Goal: Task Accomplishment & Management: Complete application form

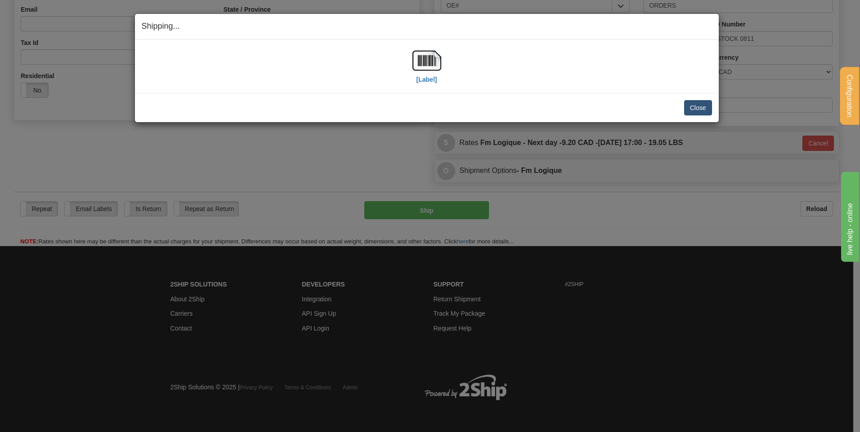
scroll to position [251, 0]
click at [693, 108] on button "Close" at bounding box center [698, 107] width 28 height 15
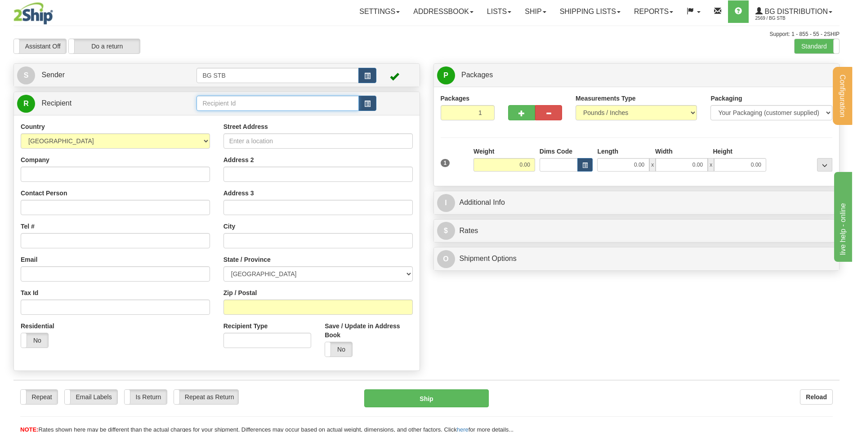
drag, startPoint x: 209, startPoint y: 106, endPoint x: 207, endPoint y: 110, distance: 5.0
click at [209, 107] on input "text" at bounding box center [277, 103] width 162 height 15
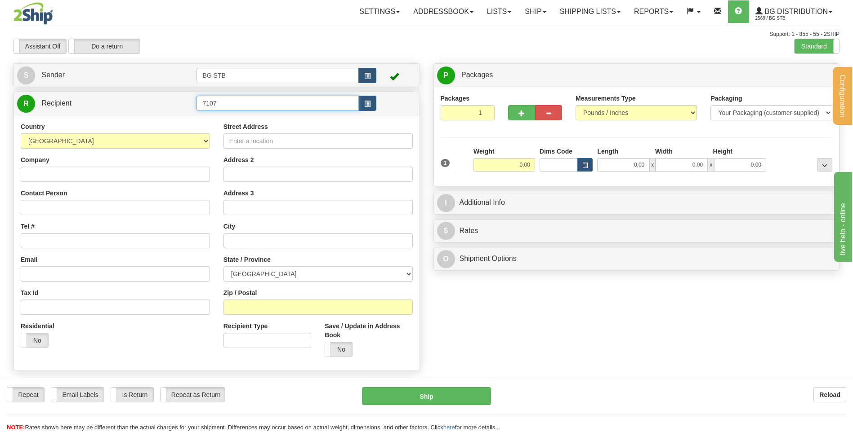
type input "7107"
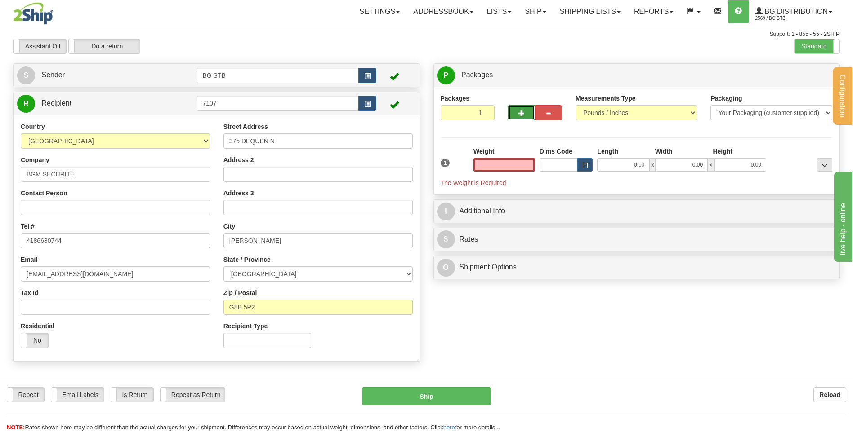
type input "0.00"
click at [516, 119] on button "button" at bounding box center [521, 112] width 27 height 15
type input "2"
drag, startPoint x: 791, startPoint y: 73, endPoint x: 765, endPoint y: 84, distance: 28.0
click at [795, 74] on label "Package Level Pack.." at bounding box center [812, 75] width 45 height 13
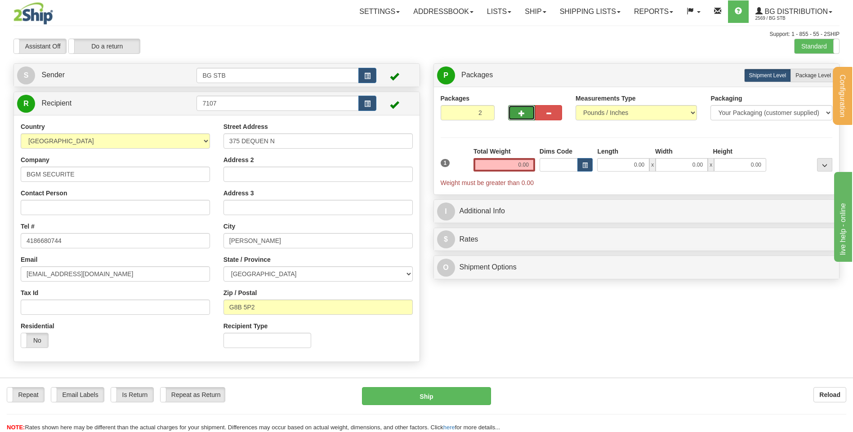
radio input "true"
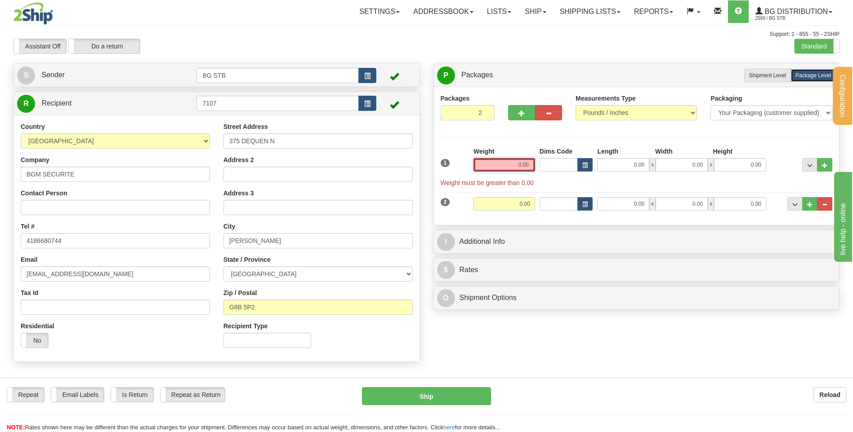
click at [522, 167] on input "0.00" at bounding box center [504, 164] width 62 height 13
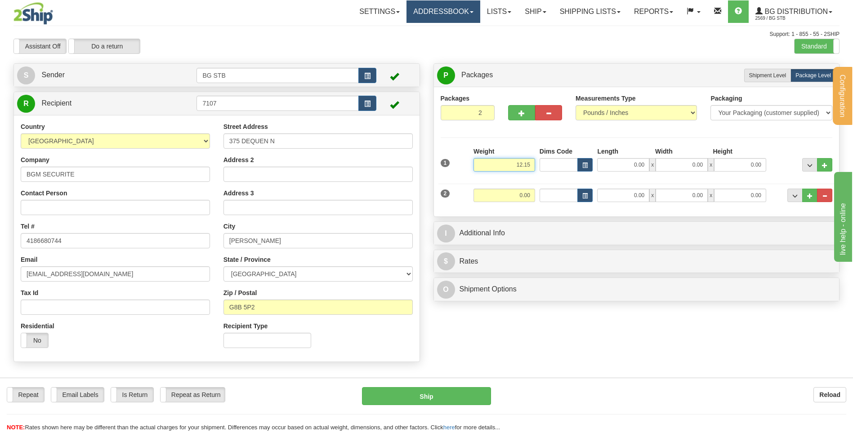
type input "12.15"
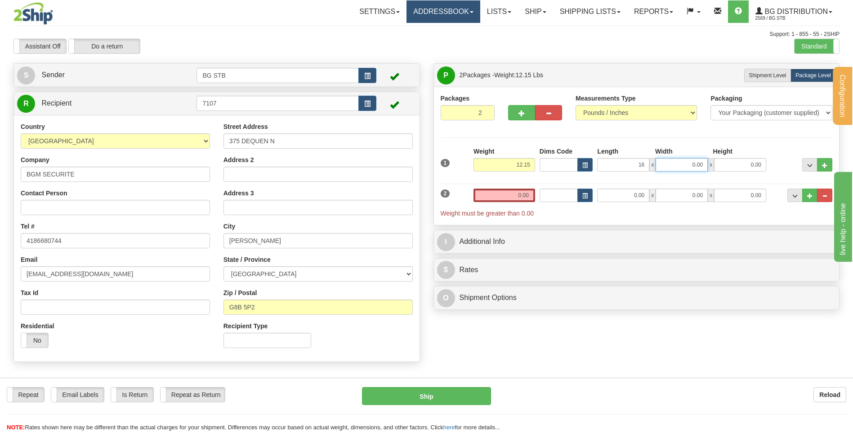
type input "16.00"
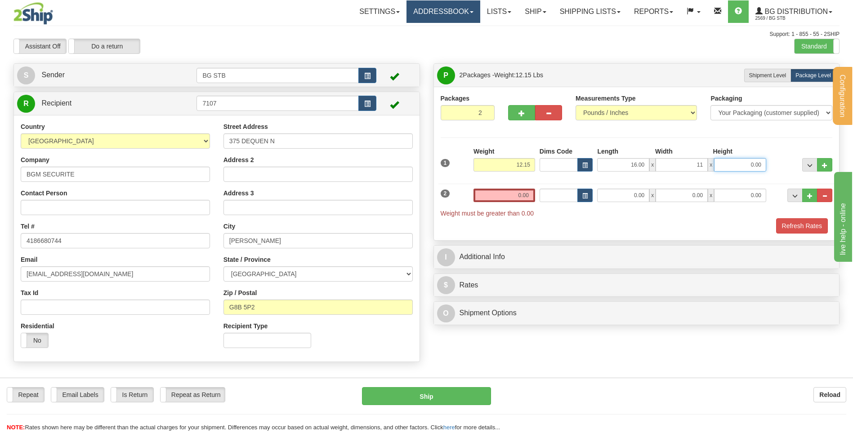
type input "11.00"
click at [500, 198] on input "0.00" at bounding box center [504, 195] width 62 height 13
type input "23.00"
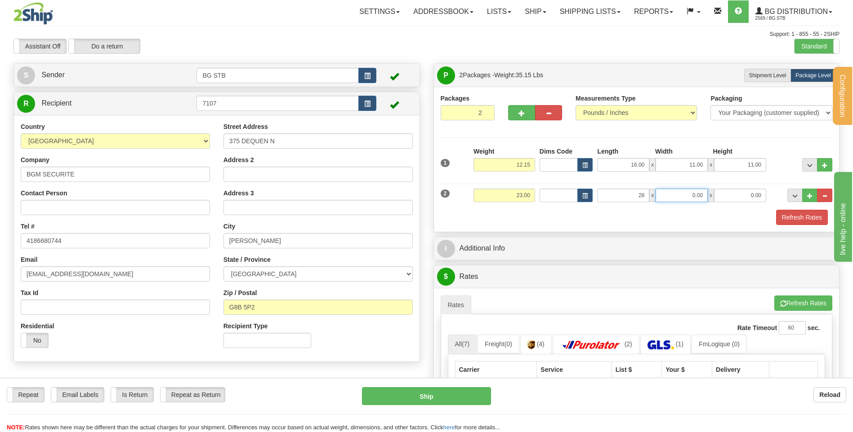
type input "28.00"
type input "18.00"
type input "5.00"
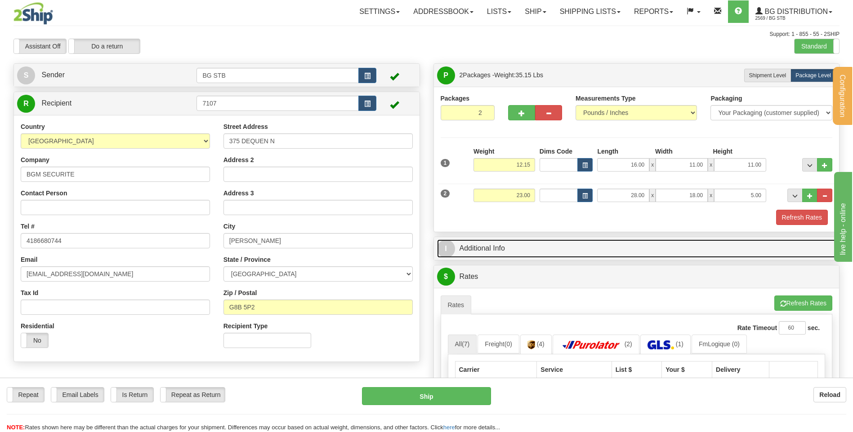
click at [552, 248] on link "I Additional Info" at bounding box center [636, 249] width 399 height 18
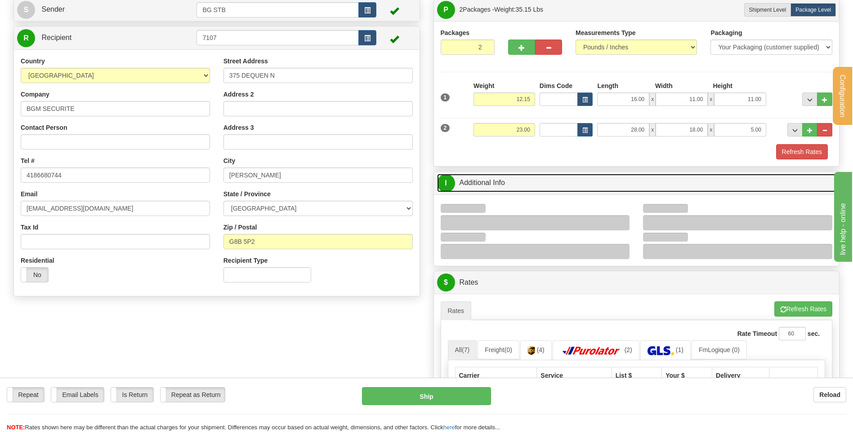
scroll to position [135, 0]
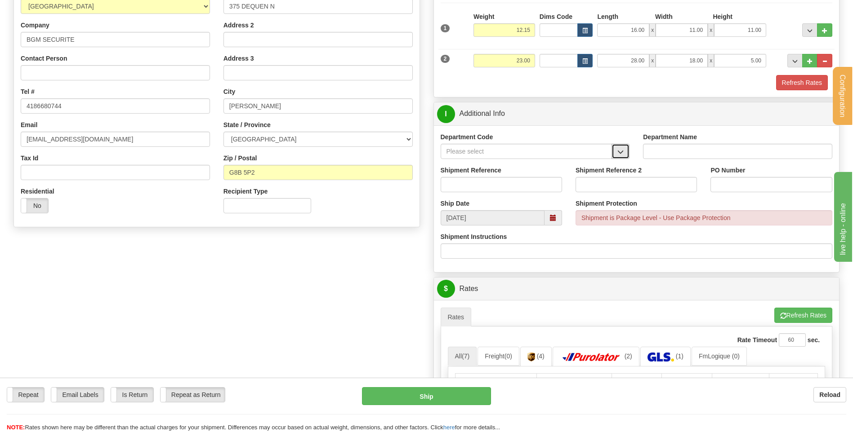
click at [623, 152] on button "button" at bounding box center [620, 151] width 18 height 15
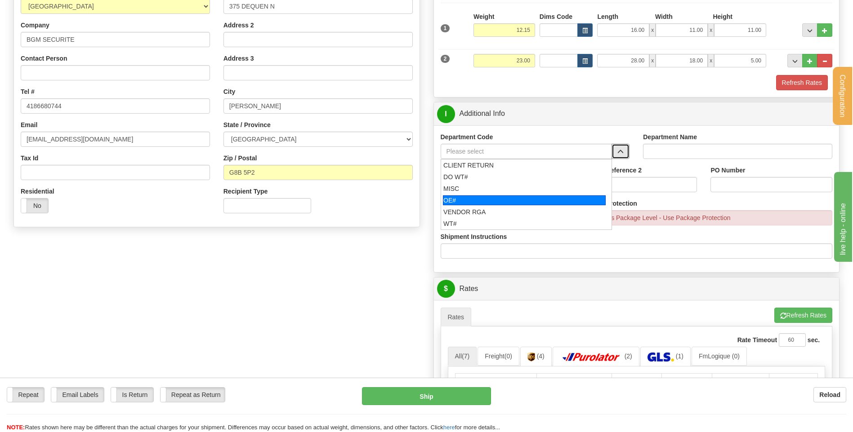
drag, startPoint x: 454, startPoint y: 200, endPoint x: 459, endPoint y: 184, distance: 16.8
click at [455, 199] on div "OE#" at bounding box center [524, 201] width 163 height 10
type input "OE#"
type input "ORDERS"
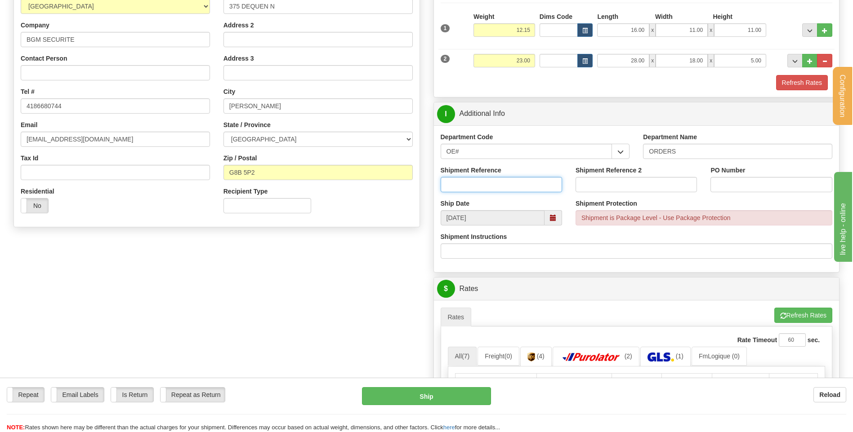
click at [459, 184] on input "Shipment Reference" at bounding box center [501, 184] width 121 height 15
click at [496, 188] on input "80004342-03" at bounding box center [501, 184] width 121 height 15
type input "80004342-02 // -03 // 80004396-01"
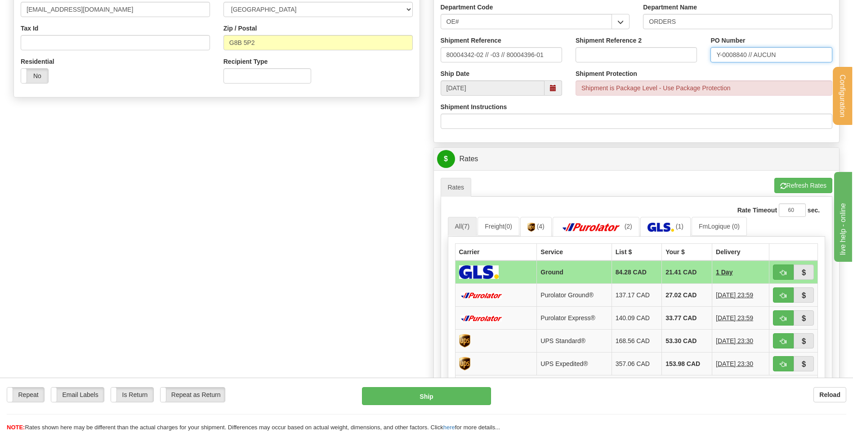
scroll to position [360, 0]
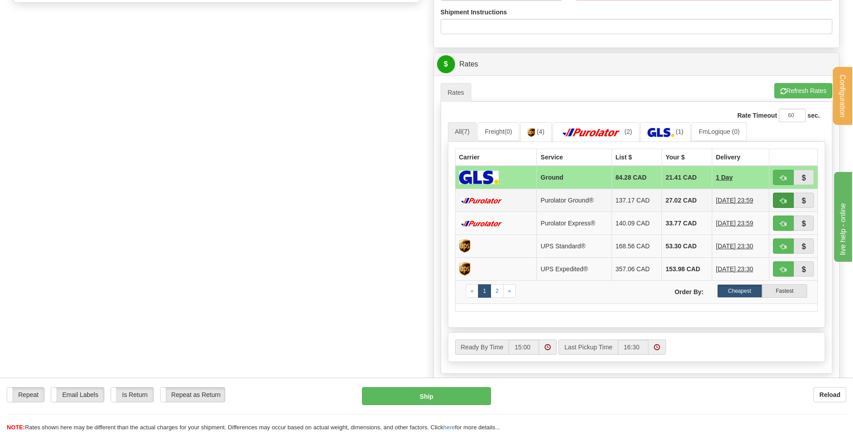
type input "Y-0008840 // AUCUN"
click at [783, 204] on span "button" at bounding box center [783, 201] width 6 height 6
type input "260"
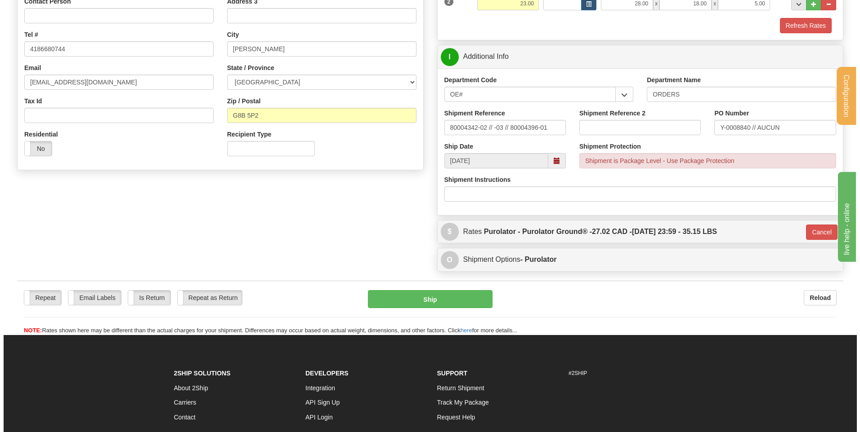
scroll to position [192, 0]
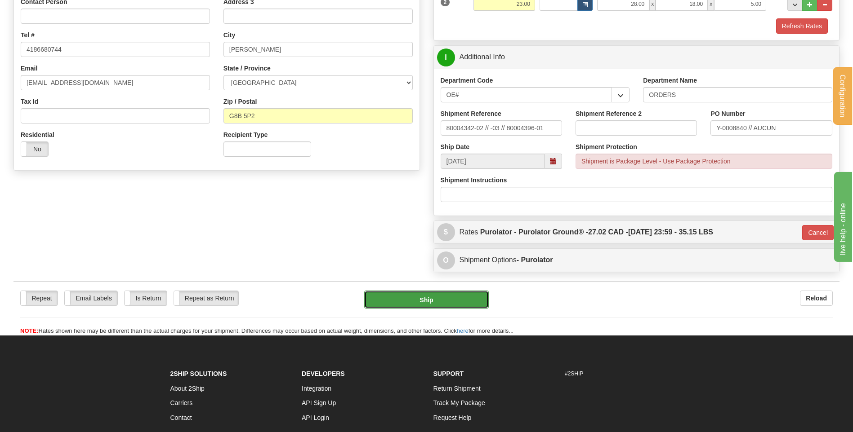
click at [429, 301] on button "Ship" at bounding box center [426, 300] width 124 height 18
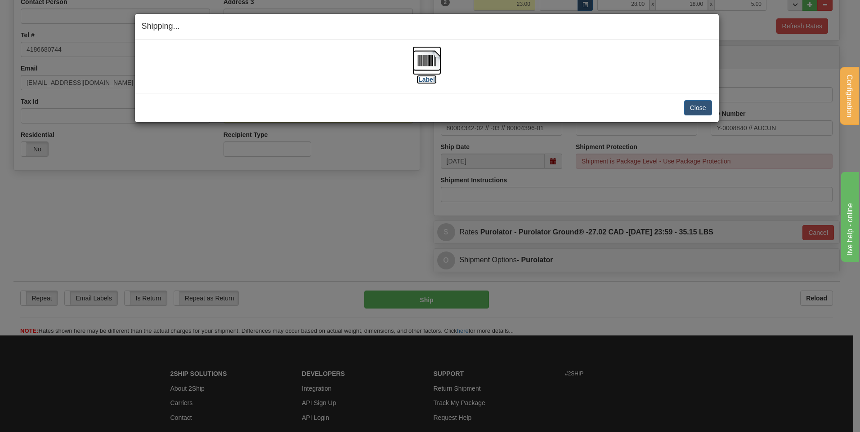
click at [435, 59] on img at bounding box center [426, 60] width 29 height 29
click at [697, 101] on div "Close Cancel Cancel Shipment and Quit Pickup Quit Pickup ONLY" at bounding box center [427, 107] width 584 height 29
click at [697, 102] on button "Close" at bounding box center [698, 107] width 28 height 15
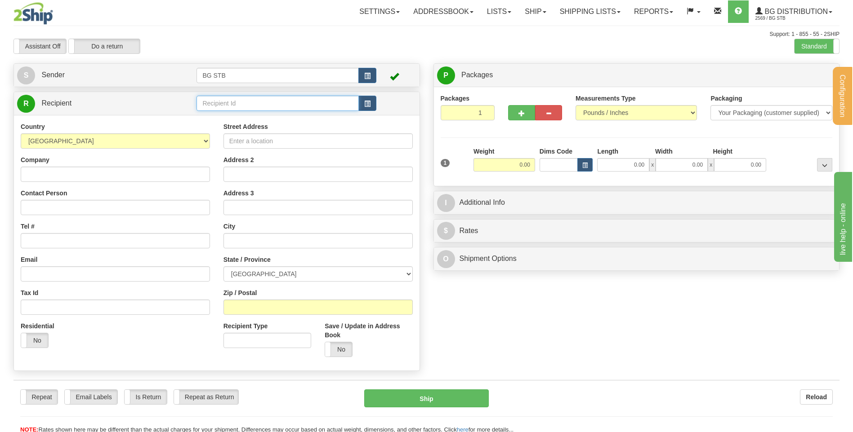
click at [237, 102] on input "text" at bounding box center [277, 103] width 162 height 15
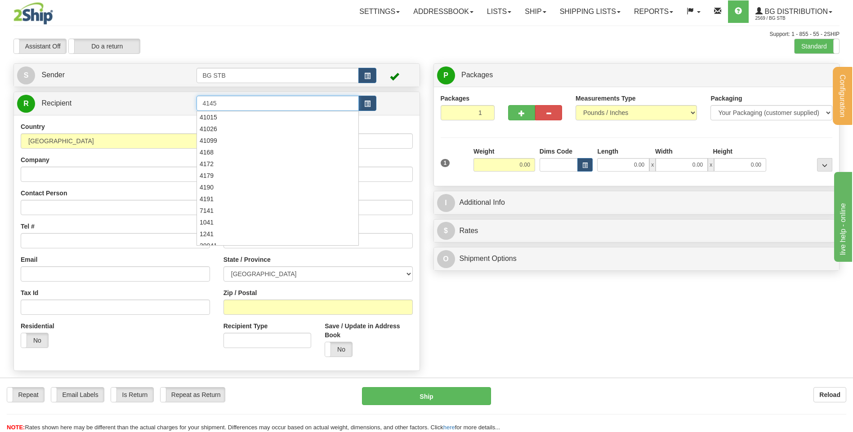
type input "41015"
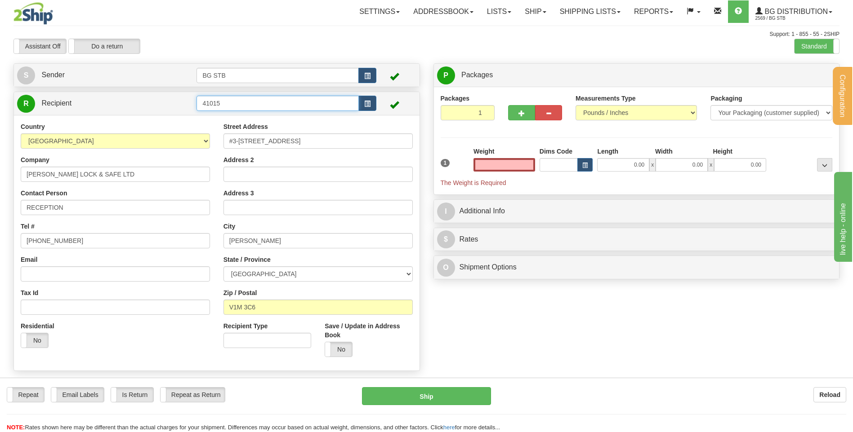
type input "0.00"
drag, startPoint x: 258, startPoint y: 103, endPoint x: 105, endPoint y: 116, distance: 154.3
click at [105, 115] on div "R Recipient 41015" at bounding box center [216, 232] width 406 height 280
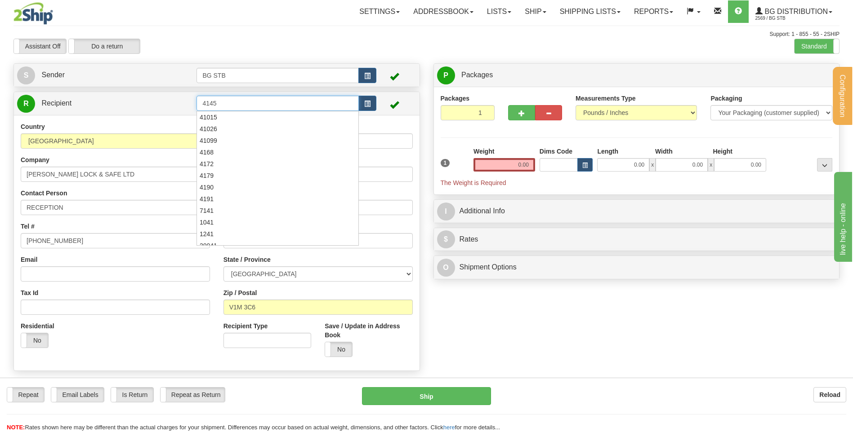
type input "4145"
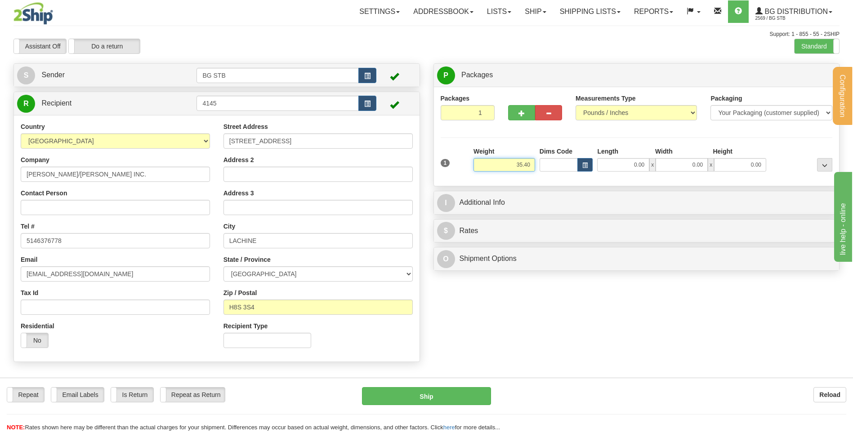
type input "35.40"
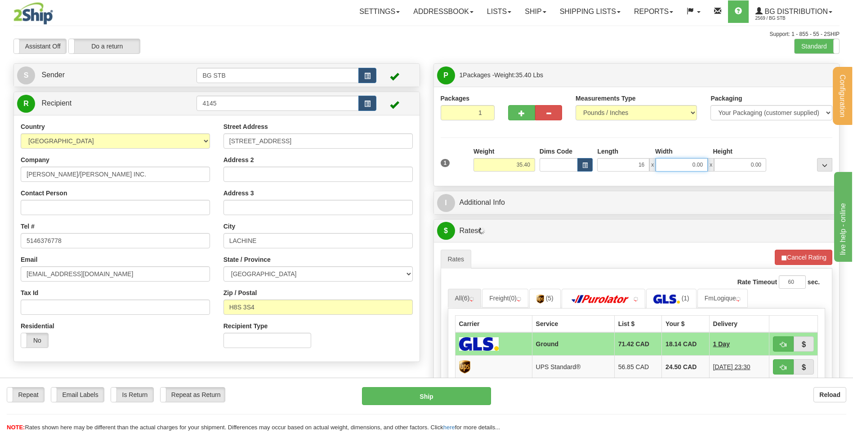
type input "16.00"
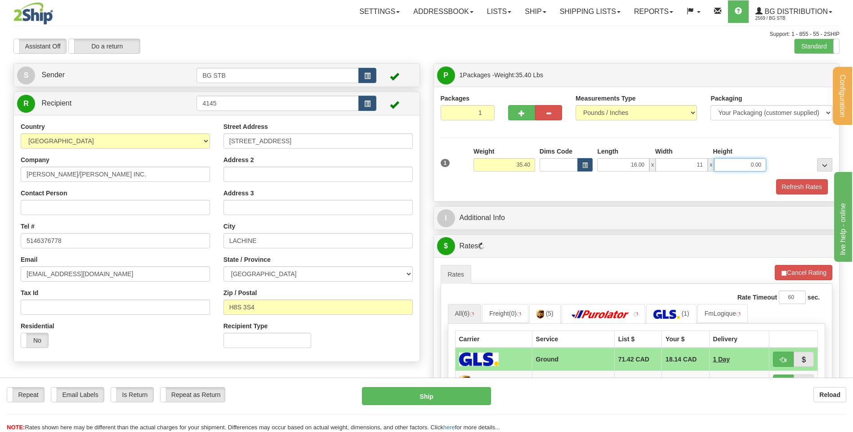
type input "11.00"
type input "1.00"
click at [741, 160] on input "1.00" at bounding box center [740, 164] width 52 height 13
type input "11.00"
click at [525, 116] on button "button" at bounding box center [521, 112] width 27 height 15
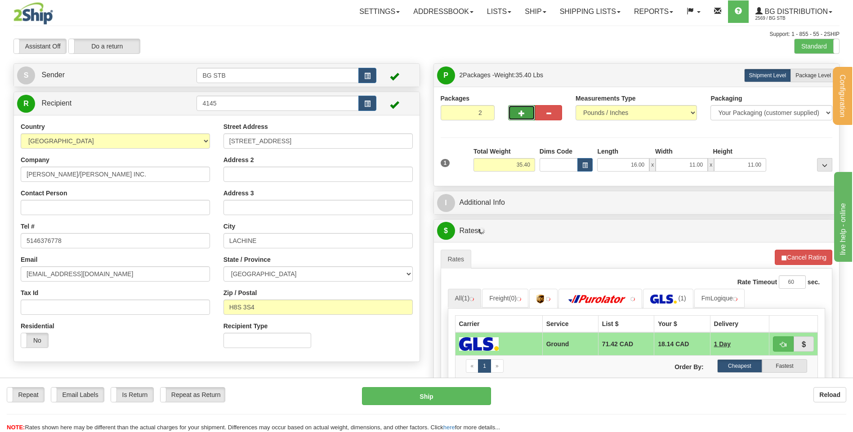
click at [523, 113] on span "button" at bounding box center [521, 114] width 6 height 6
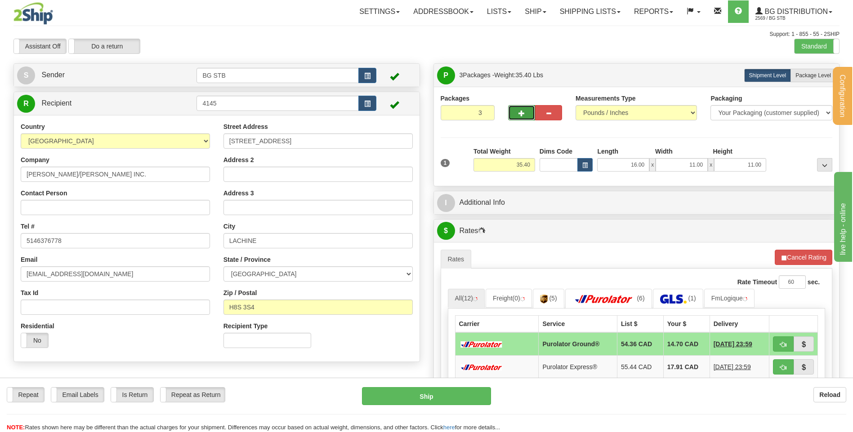
click at [523, 113] on span "button" at bounding box center [521, 114] width 6 height 6
type input "5"
click at [815, 80] on label "Package Level Pack.." at bounding box center [812, 75] width 45 height 13
radio input "true"
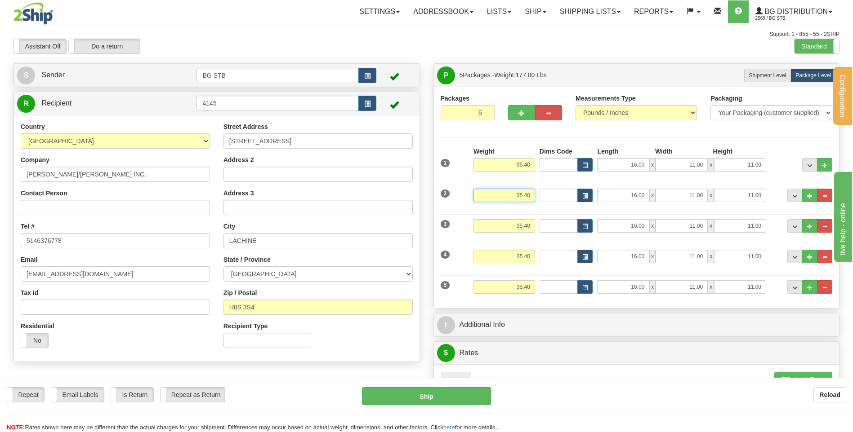
drag, startPoint x: 508, startPoint y: 196, endPoint x: 640, endPoint y: 206, distance: 132.1
click at [562, 196] on div "2 Weight 35.40 Dims Code Length Width Height" at bounding box center [636, 194] width 396 height 30
type input "38.70"
drag, startPoint x: 514, startPoint y: 223, endPoint x: 575, endPoint y: 223, distance: 60.7
click at [574, 223] on div "3 Weight 35.40 Dims Code Length Width Height" at bounding box center [636, 225] width 396 height 30
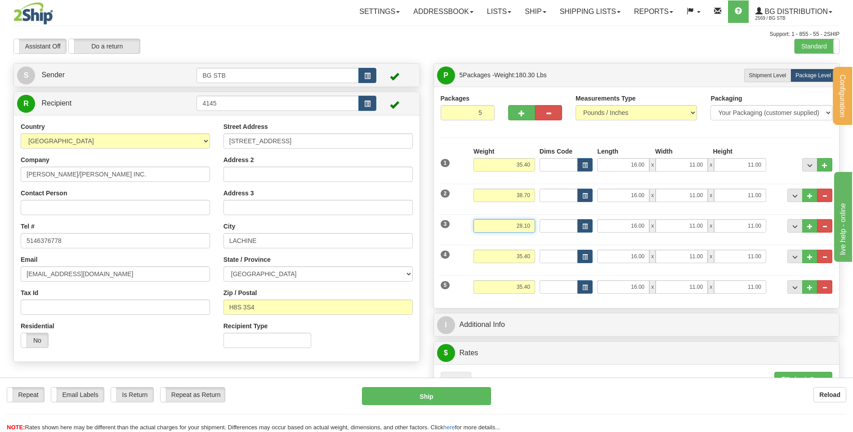
type input "28.10"
type input "14.00"
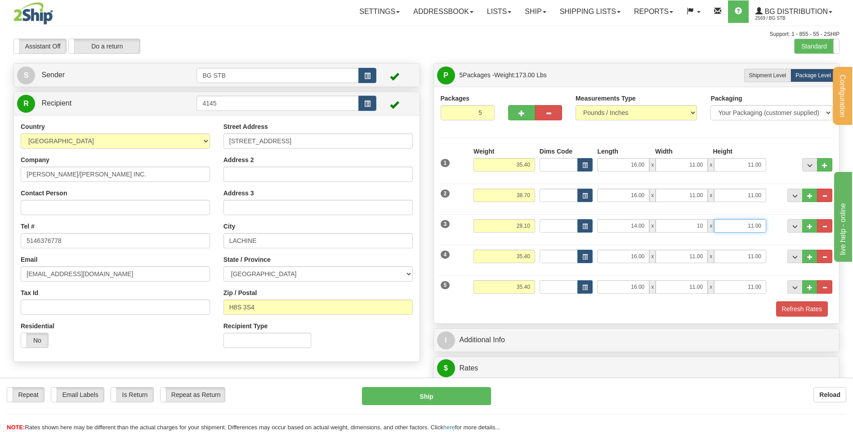
type input "10.00"
type input "8.00"
drag, startPoint x: 505, startPoint y: 257, endPoint x: 572, endPoint y: 264, distance: 67.3
click at [530, 256] on input "35.40" at bounding box center [504, 256] width 62 height 13
type input "27.50"
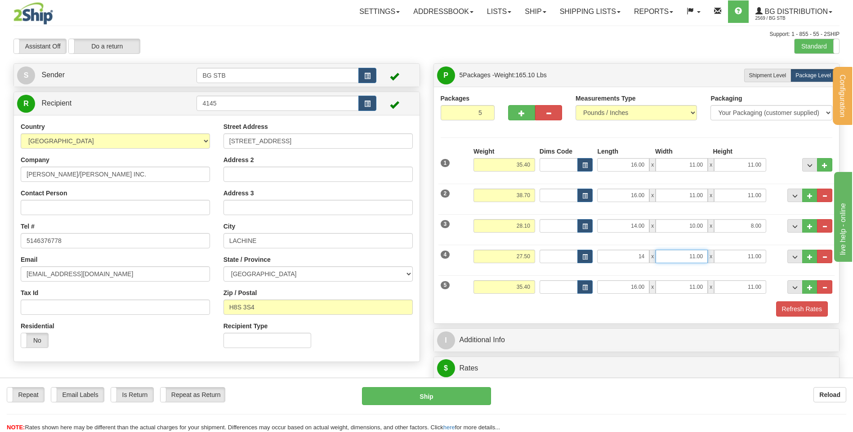
type input "14.00"
type input "10.00"
type input "13.00"
drag, startPoint x: 504, startPoint y: 293, endPoint x: 546, endPoint y: 288, distance: 41.7
click at [537, 286] on div "5 Weight 35.40 Dims Code Length Width Height" at bounding box center [636, 286] width 396 height 30
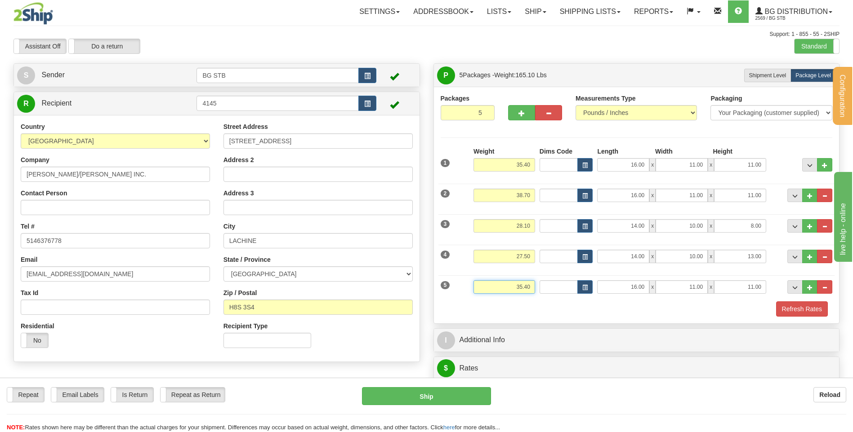
click at [512, 290] on input "35.40" at bounding box center [504, 287] width 62 height 13
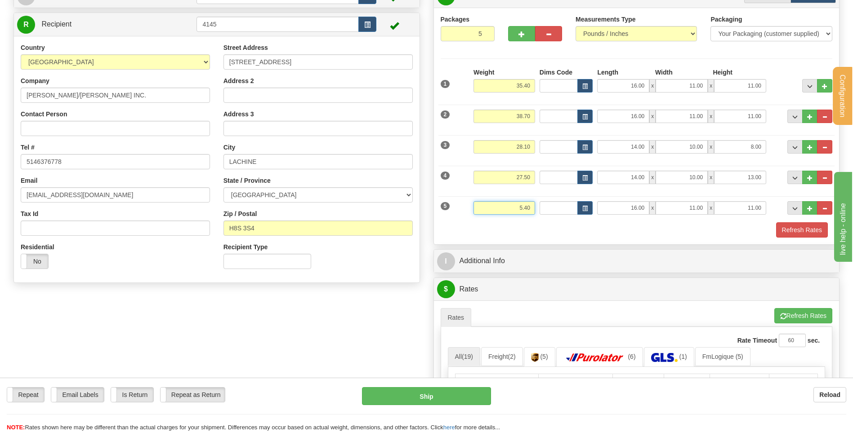
scroll to position [63, 0]
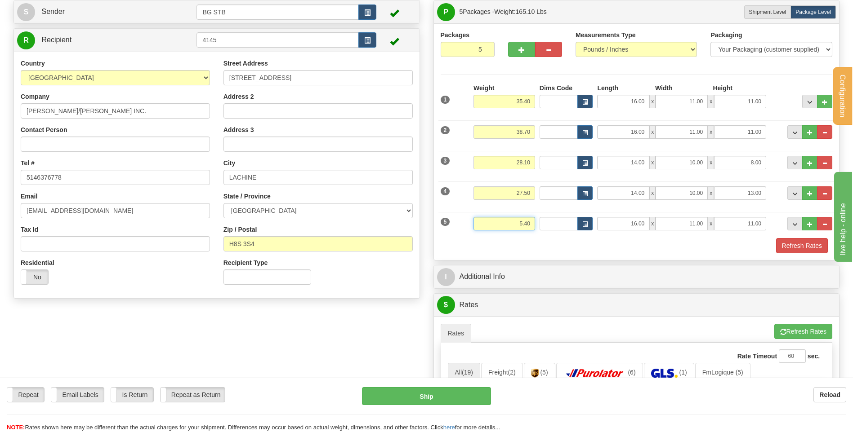
drag, startPoint x: 494, startPoint y: 228, endPoint x: 541, endPoint y: 219, distance: 47.2
click at [541, 219] on div "5 Weight 5.40 Dims Code Length Width Height" at bounding box center [636, 223] width 396 height 30
drag, startPoint x: 527, startPoint y: 222, endPoint x: 550, endPoint y: 218, distance: 23.2
click at [548, 217] on div "5 Weight .40 Dims Code Length Width Height x" at bounding box center [636, 223] width 396 height 30
type input "7.60"
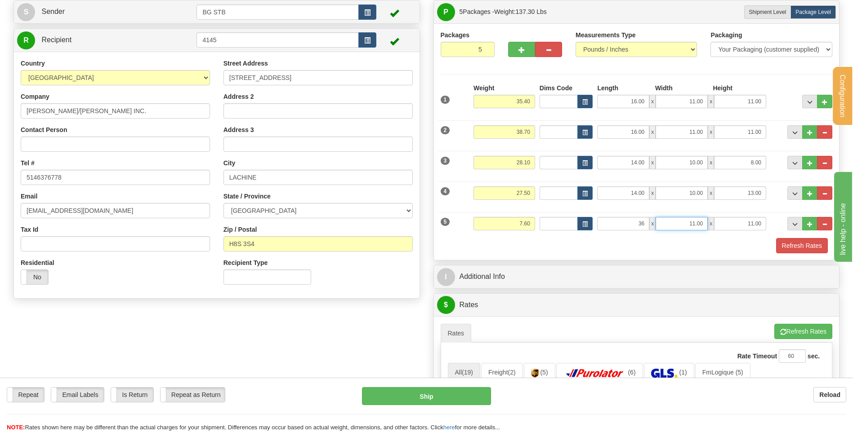
type input "36.00"
type input "8.00"
drag, startPoint x: 686, startPoint y: 225, endPoint x: 743, endPoint y: 225, distance: 57.1
click at [725, 224] on div "36.00 x 11.00 x 8.00" at bounding box center [681, 223] width 169 height 13
type input "8.00"
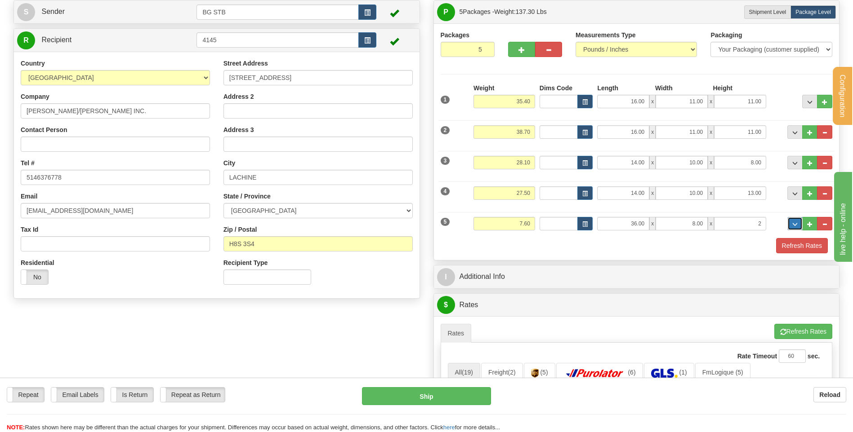
type input "2.00"
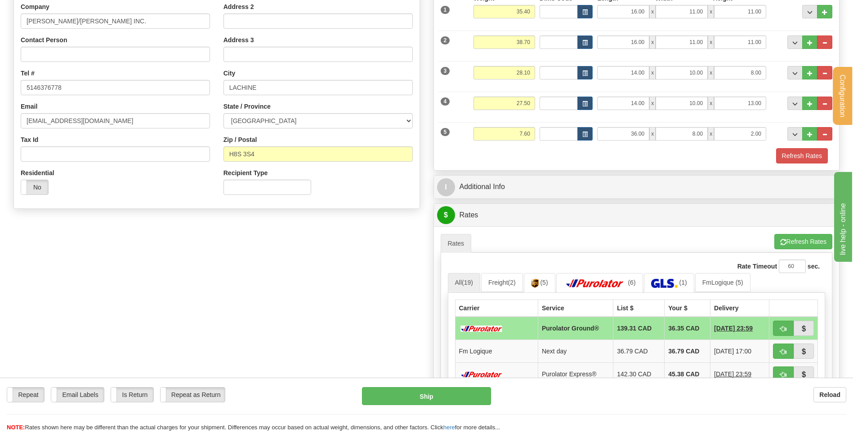
click at [502, 171] on div "P Packages 5 Packages - Weight: 137.30 Lbs Shipment Level Shipm. Package Level …" at bounding box center [637, 239] width 420 height 659
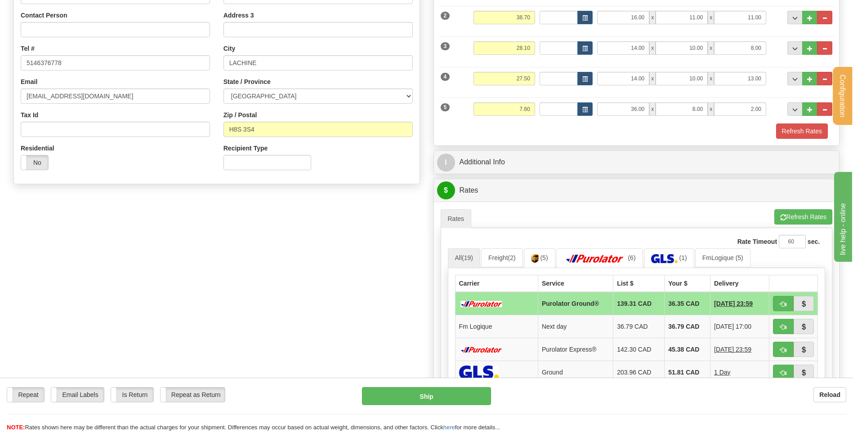
scroll to position [198, 0]
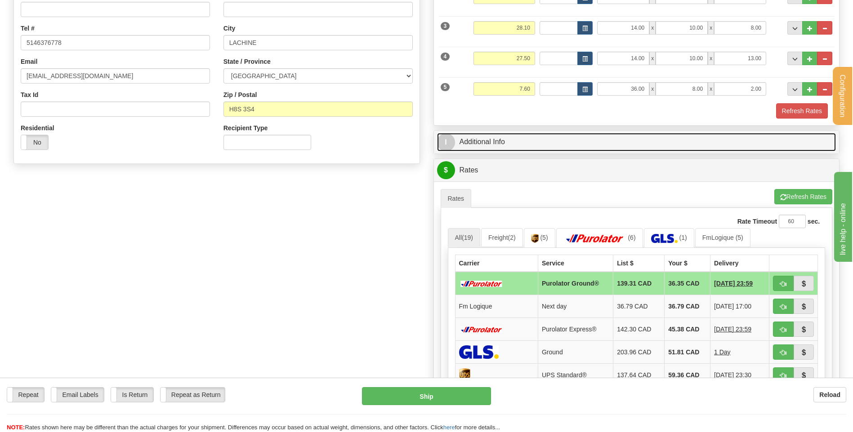
click at [530, 135] on link "I Additional Info" at bounding box center [636, 142] width 399 height 18
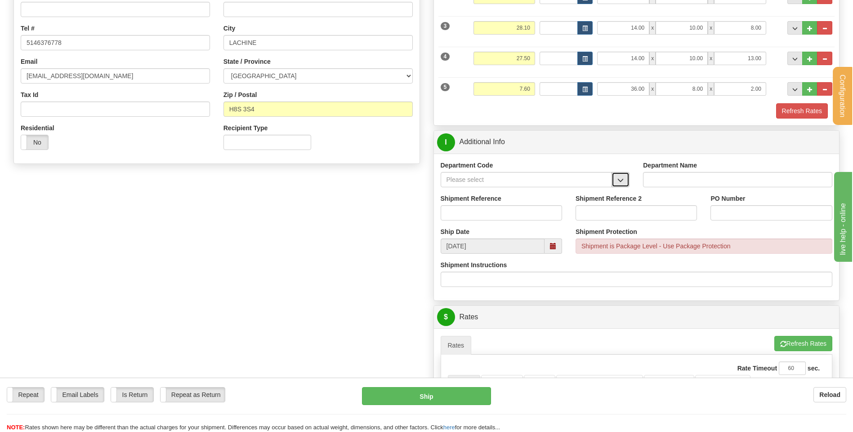
drag, startPoint x: 619, startPoint y: 182, endPoint x: 615, endPoint y: 186, distance: 5.4
click at [619, 182] on span "button" at bounding box center [620, 181] width 6 height 6
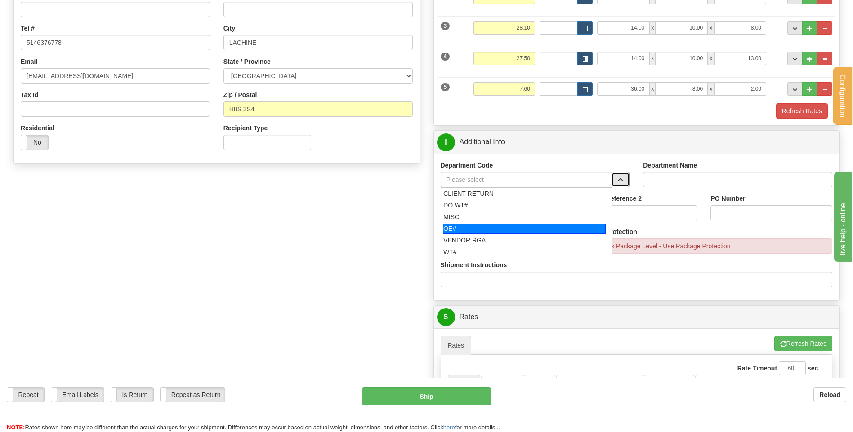
click at [486, 219] on div "MISC" at bounding box center [524, 217] width 162 height 9
type input "MISC"
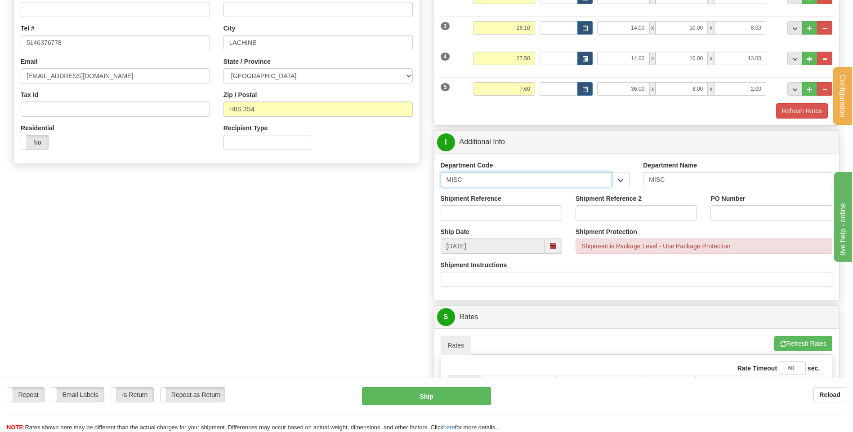
drag, startPoint x: 430, startPoint y: 178, endPoint x: 374, endPoint y: 176, distance: 55.3
click at [394, 176] on div "Create a label for the return Create Pickup Without Label S" at bounding box center [426, 268] width 839 height 806
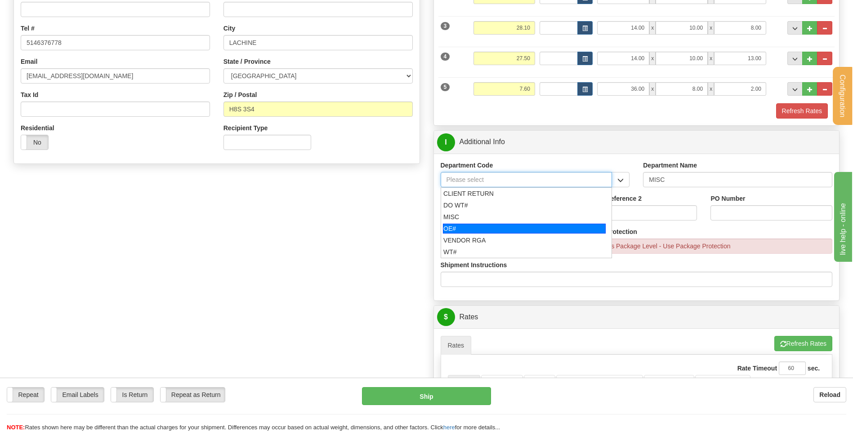
click at [461, 230] on div "OE#" at bounding box center [524, 229] width 163 height 10
type input "OE#"
type input "ORDERS"
type input "OE#"
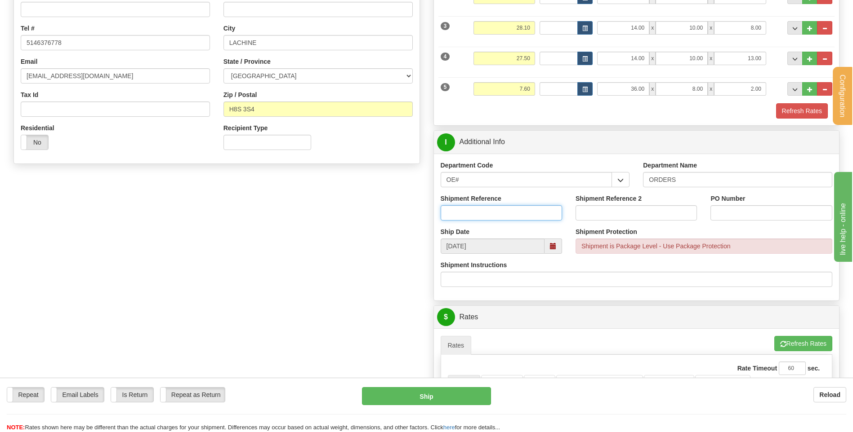
click at [466, 212] on input "Shipment Reference" at bounding box center [501, 212] width 121 height 15
click at [503, 211] on input "80004454-00 //" at bounding box center [501, 212] width 121 height 15
click at [488, 214] on input "80004454-00 //" at bounding box center [501, 212] width 121 height 15
type input "80004454-00 // 80004487-00 // 80004461-00"
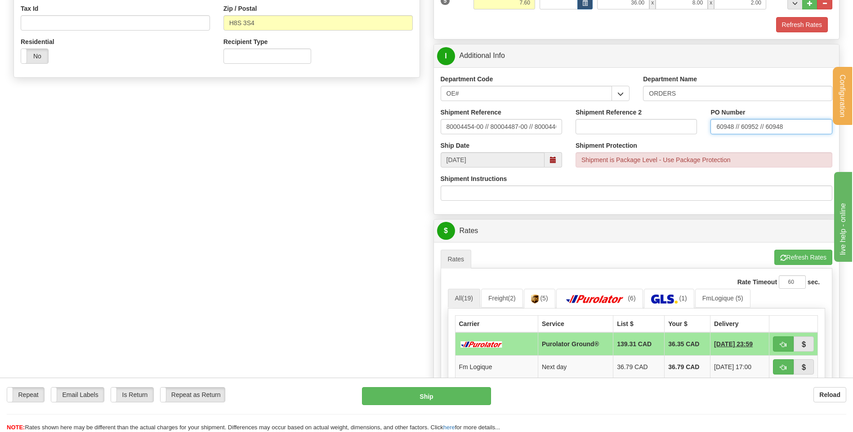
scroll to position [423, 0]
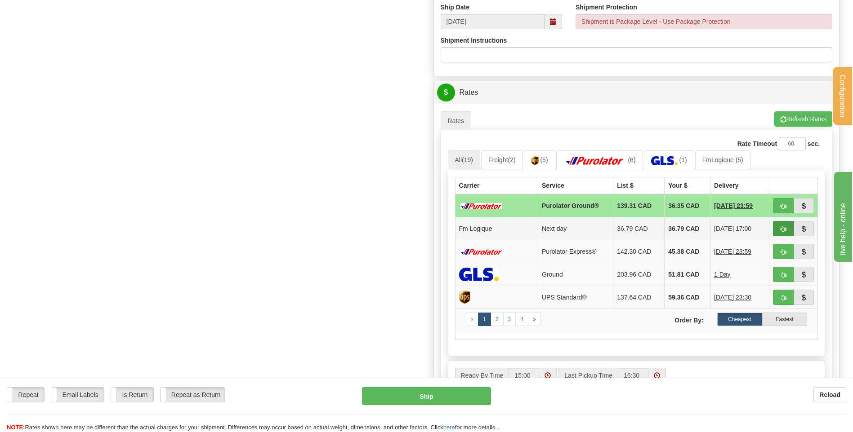
type input "60948 // 60952 // 60948"
click at [776, 232] on button "button" at bounding box center [783, 228] width 21 height 15
type input "jour"
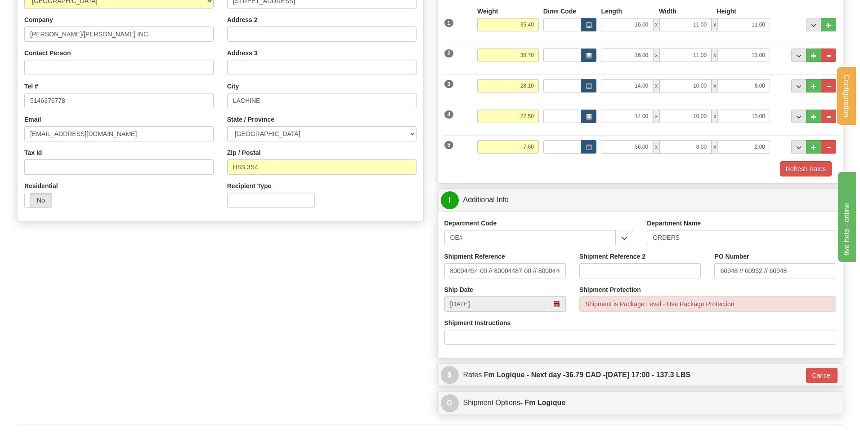
scroll to position [63, 0]
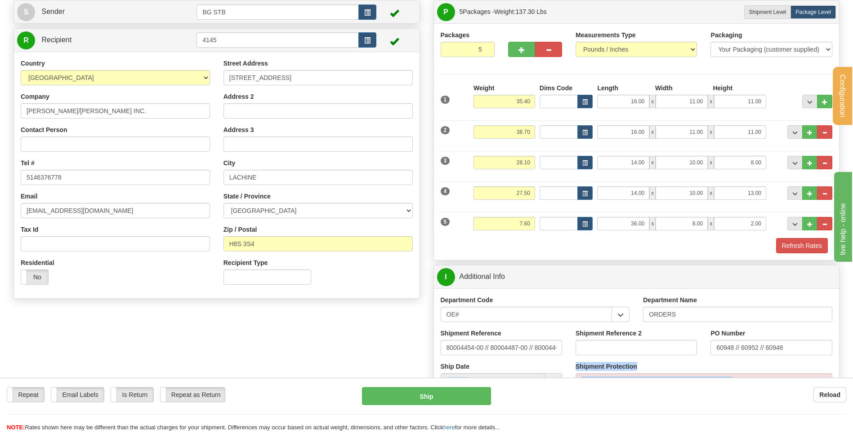
click at [427, 379] on form "Pre-print Ship Docs. Delete Close Consolidation Unit Close Consolidation Unit C…" at bounding box center [426, 271] width 826 height 543
click at [434, 396] on button "Ship" at bounding box center [426, 397] width 129 height 18
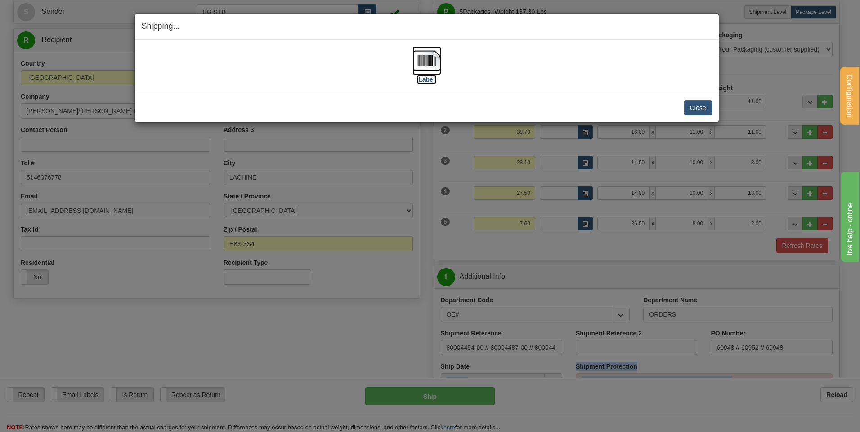
click at [433, 67] on img at bounding box center [426, 60] width 29 height 29
click at [700, 104] on button "Close" at bounding box center [698, 107] width 28 height 15
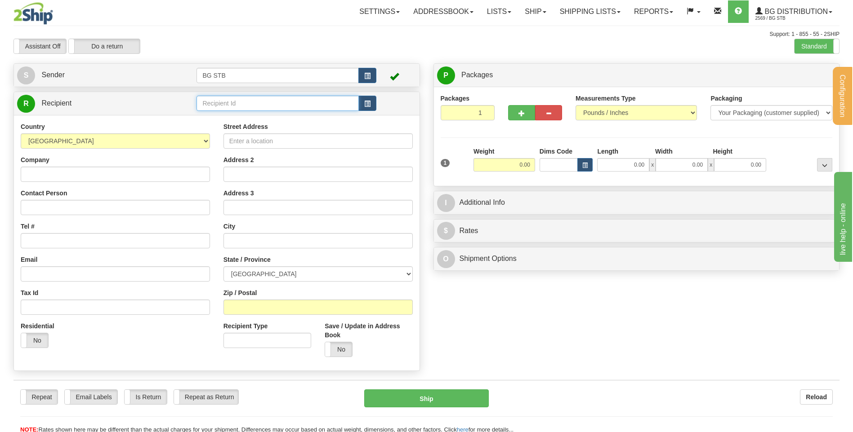
click at [235, 99] on input "text" at bounding box center [277, 103] width 162 height 15
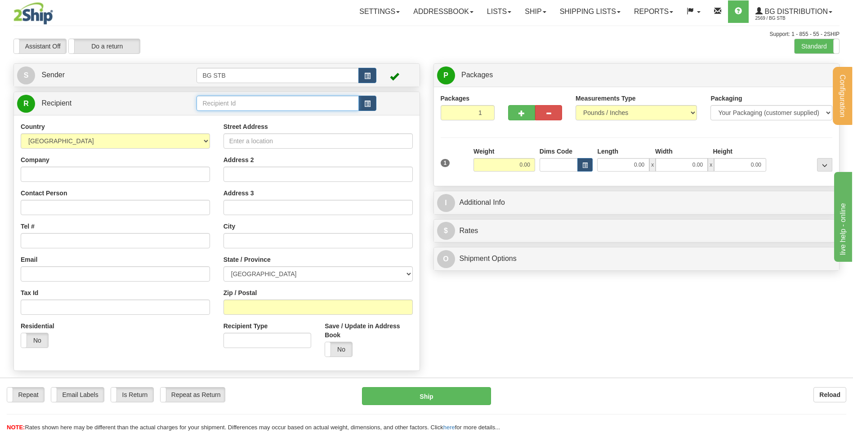
click at [288, 97] on input "text" at bounding box center [277, 103] width 162 height 15
type input "7024"
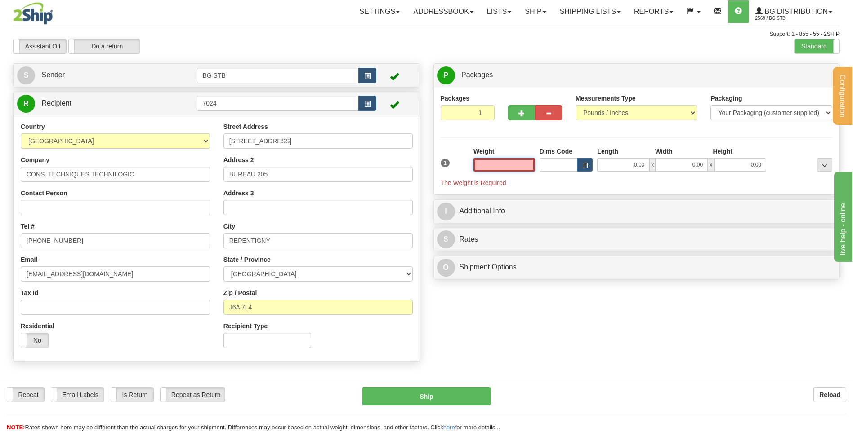
click at [526, 161] on input "text" at bounding box center [504, 164] width 62 height 13
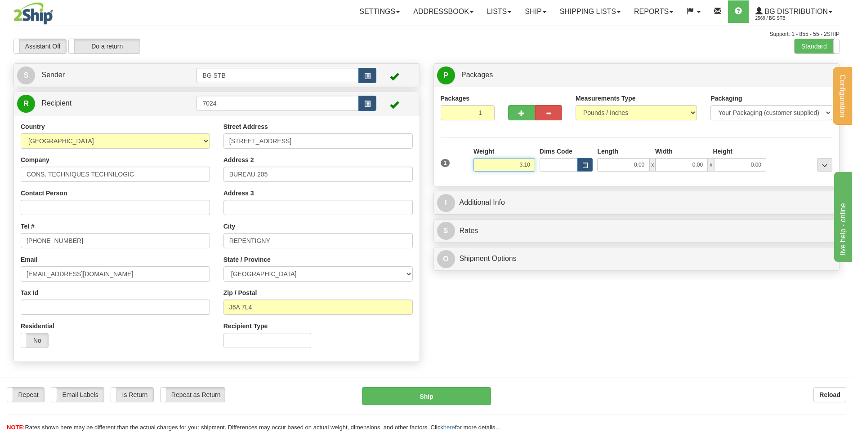
type input "3.10"
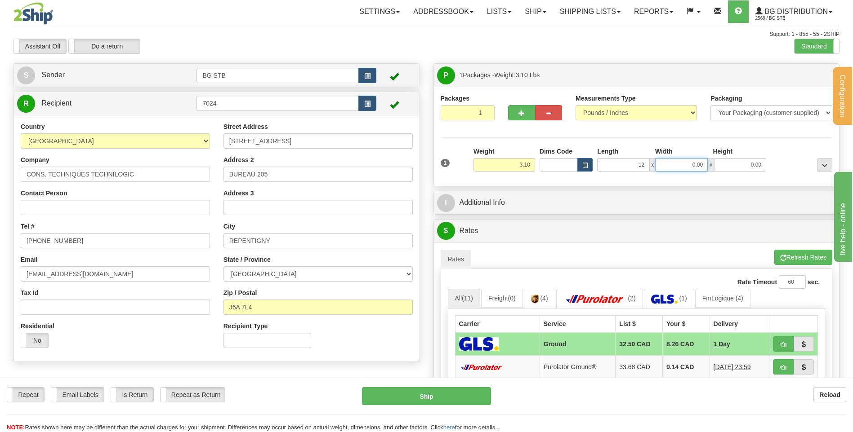
type input "12.00"
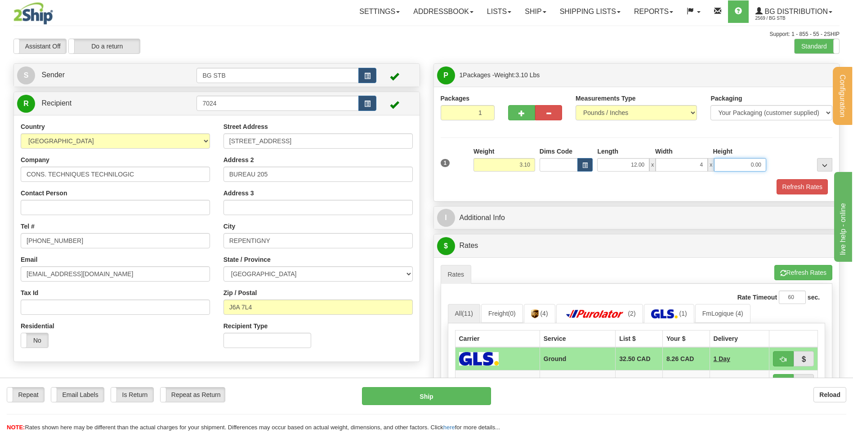
type input "4.00"
type input "3.00"
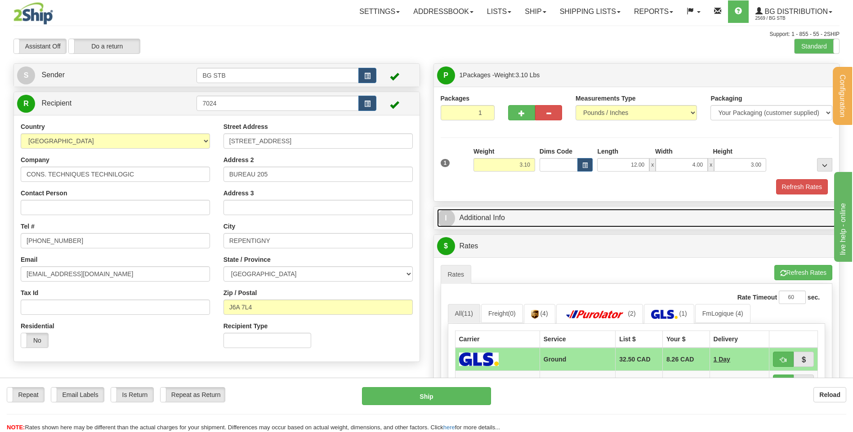
click at [499, 223] on link "I Additional Info" at bounding box center [636, 218] width 399 height 18
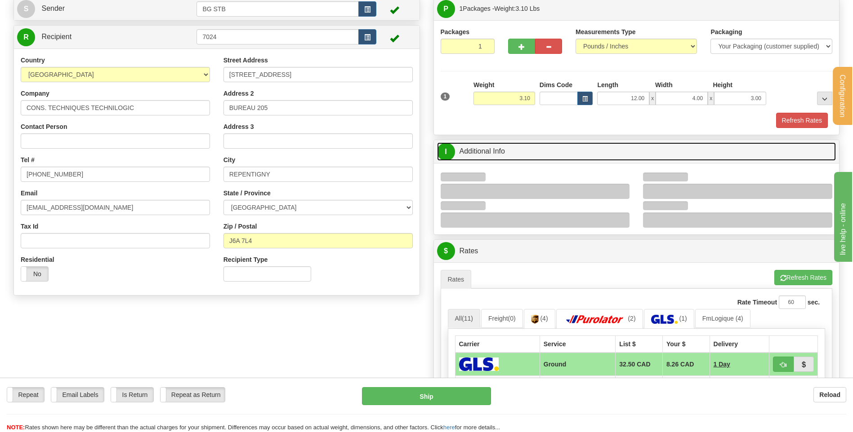
scroll to position [135, 0]
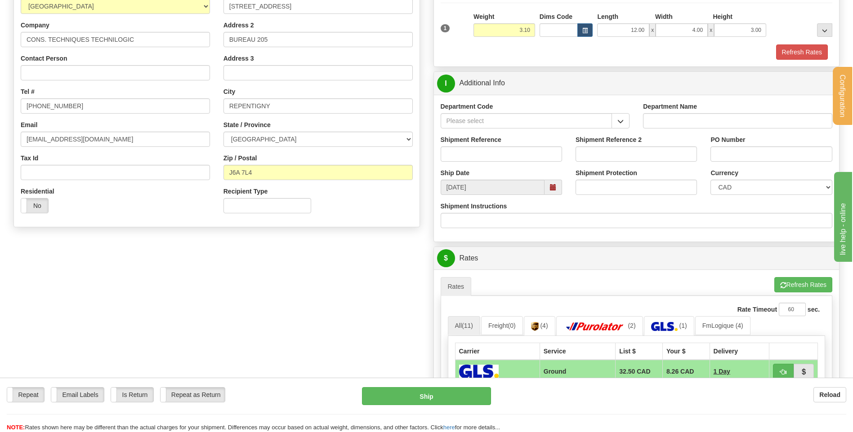
click at [619, 117] on button "button" at bounding box center [620, 120] width 18 height 15
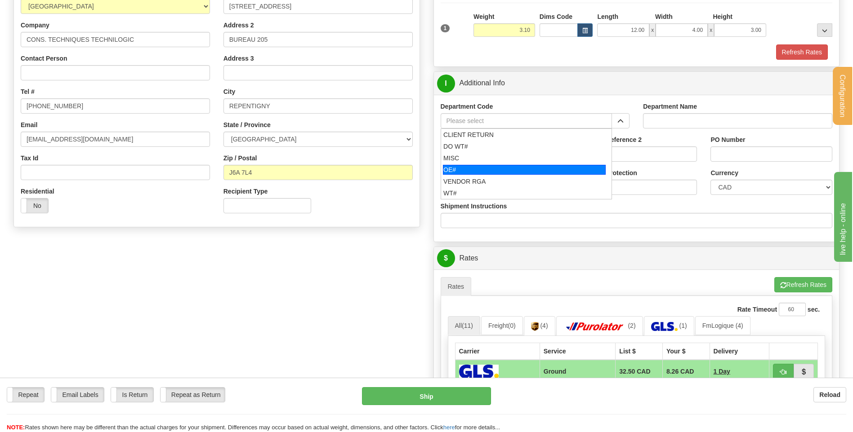
click at [483, 164] on li "OE#" at bounding box center [526, 170] width 171 height 12
type input "OE#"
type input "ORDERS"
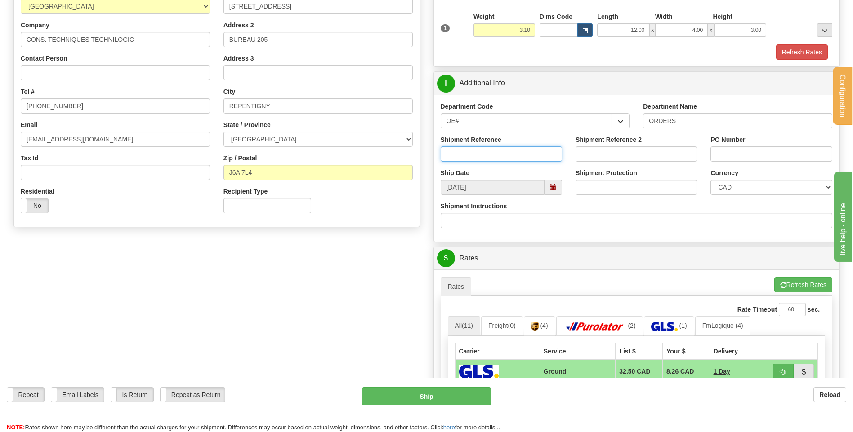
click at [482, 153] on input "Shipment Reference" at bounding box center [501, 154] width 121 height 15
type input "80004491-00"
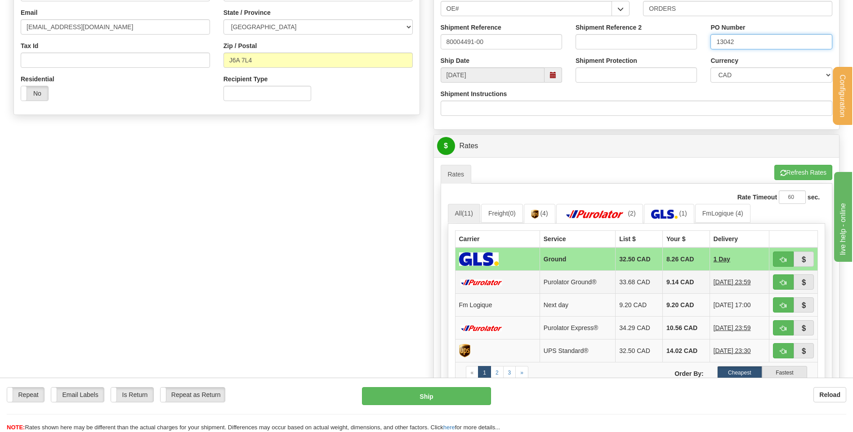
scroll to position [315, 0]
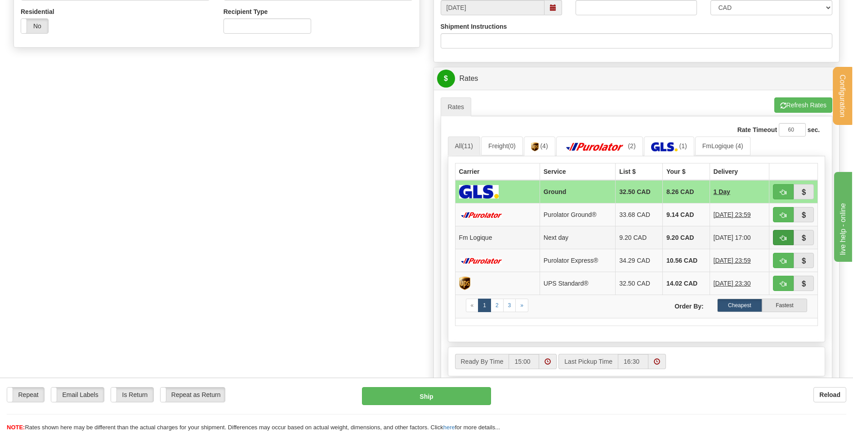
type input "13042"
click at [786, 239] on button "button" at bounding box center [783, 237] width 21 height 15
type input "jour"
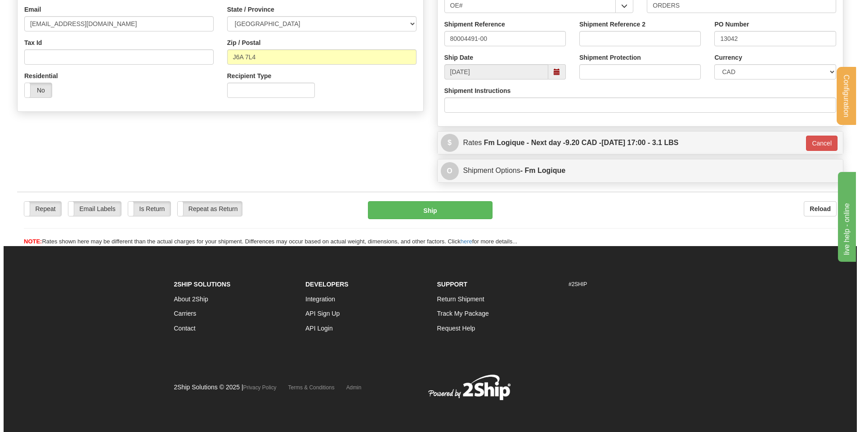
scroll to position [251, 0]
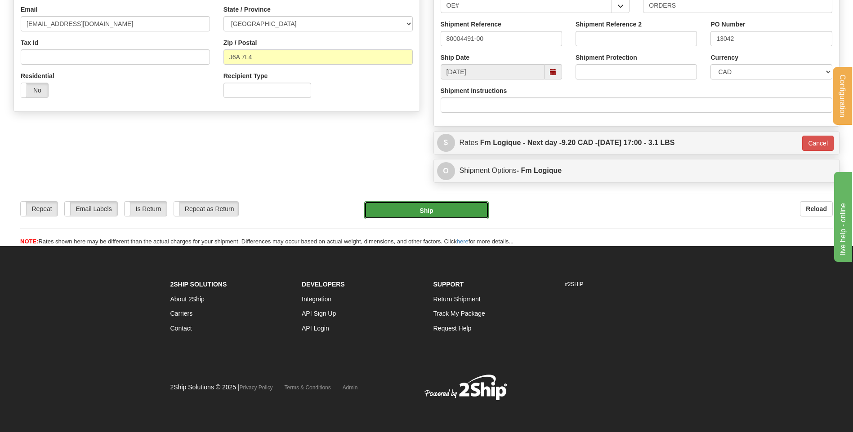
click at [446, 214] on button "Ship" at bounding box center [426, 210] width 124 height 18
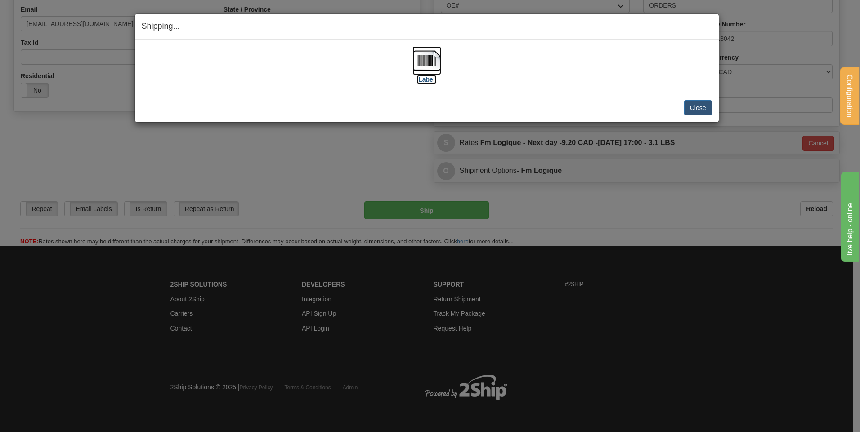
click at [430, 58] on img at bounding box center [426, 60] width 29 height 29
